Goal: Information Seeking & Learning: Learn about a topic

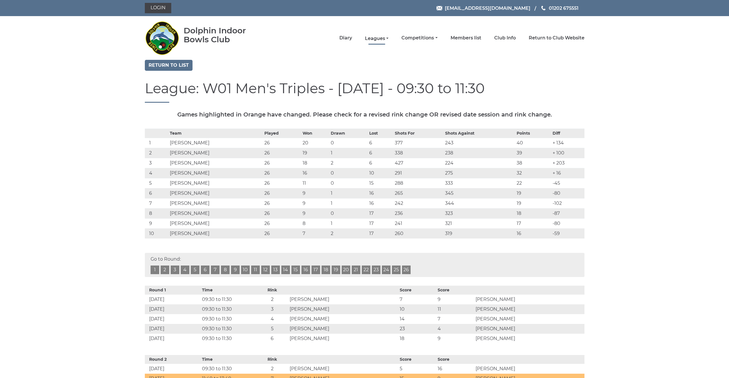
click at [377, 39] on link "Leagues" at bounding box center [377, 38] width 24 height 6
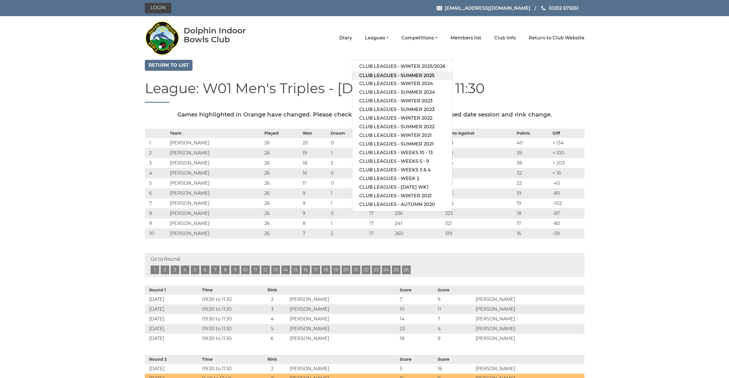
click at [368, 77] on link "Club leagues - Summer 2025" at bounding box center [402, 75] width 100 height 9
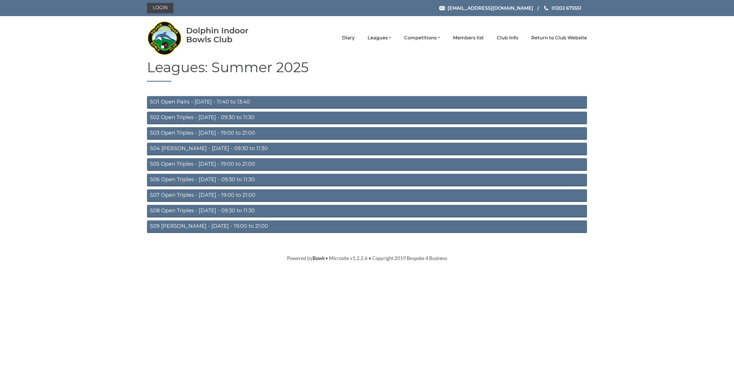
click at [245, 148] on link "S04 Aussie Pairs - Wednesday - 09:30 to 11:30" at bounding box center [367, 149] width 440 height 13
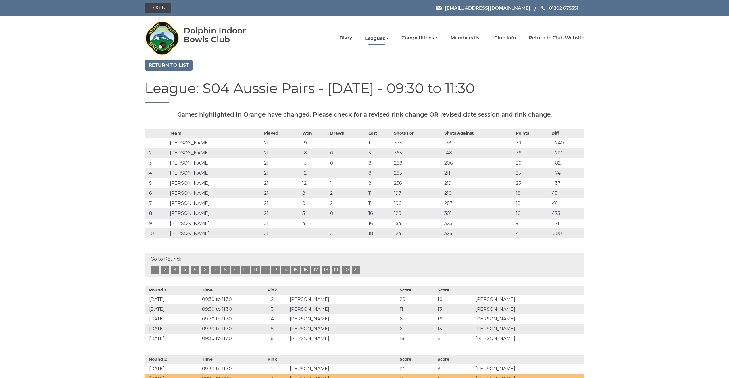
click at [370, 38] on link "Leagues" at bounding box center [377, 38] width 24 height 6
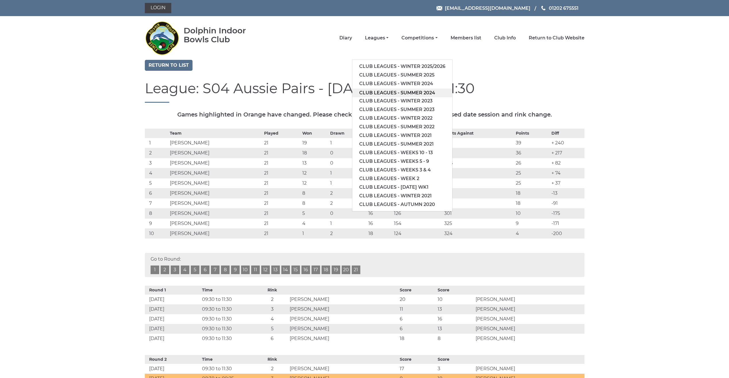
click at [381, 90] on link "Club leagues - Summer 2024" at bounding box center [402, 93] width 100 height 9
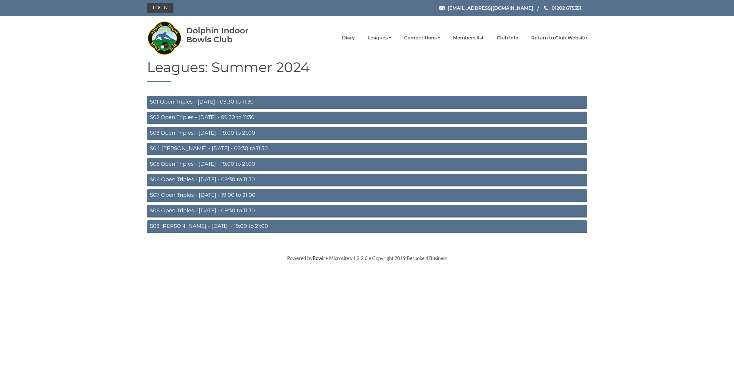
click at [206, 147] on link "S04 Aussie Pairs - Wednesday - 09:30 to 11:30" at bounding box center [367, 149] width 440 height 13
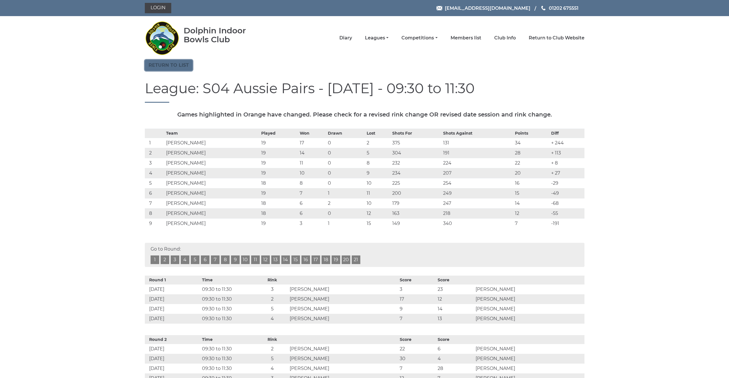
click at [182, 66] on link "Return to list" at bounding box center [169, 65] width 48 height 11
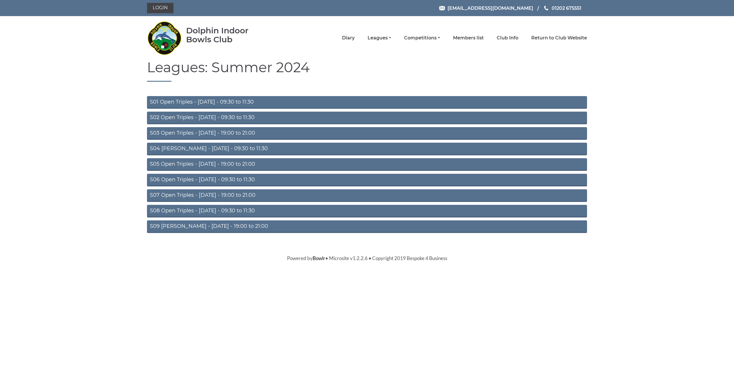
click at [226, 133] on link "S03 Open Triples - Tuesday - 19:00 to 21:00" at bounding box center [367, 133] width 440 height 13
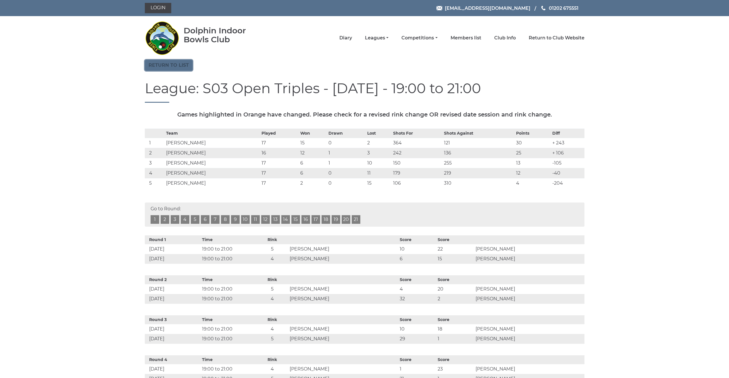
click at [168, 64] on link "Return to list" at bounding box center [169, 65] width 48 height 11
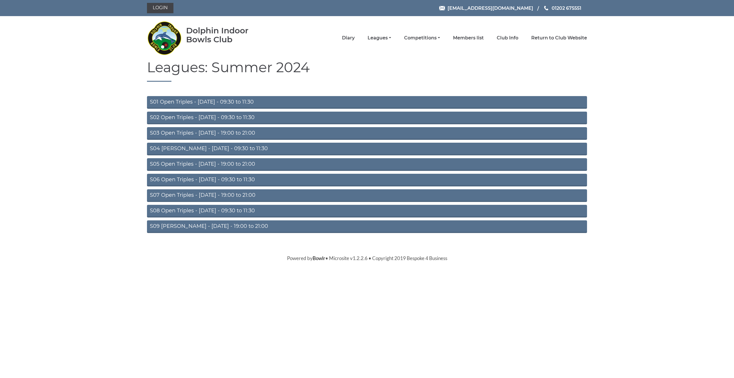
click at [195, 116] on link "S02 Open Triples - [DATE] - 09:30 to 11:30" at bounding box center [367, 118] width 440 height 13
